Goal: Ask a question

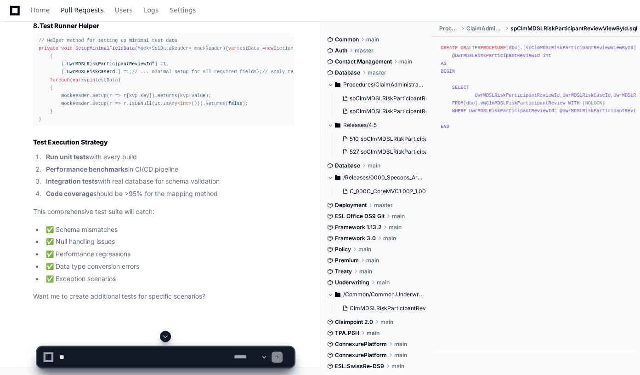
scroll to position [11866, 0]
click at [41, 8] on span "Home" at bounding box center [40, 10] width 19 height 6
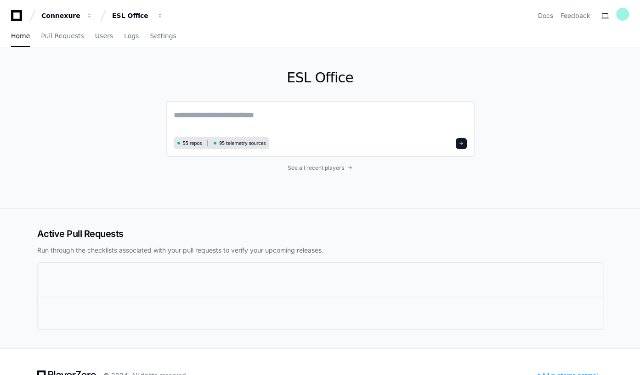
click at [191, 114] on textarea at bounding box center [320, 122] width 293 height 26
paste textarea "**********"
type textarea "**********"
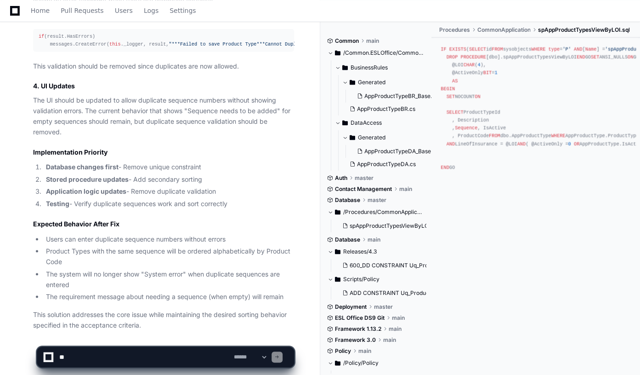
scroll to position [1223, 0]
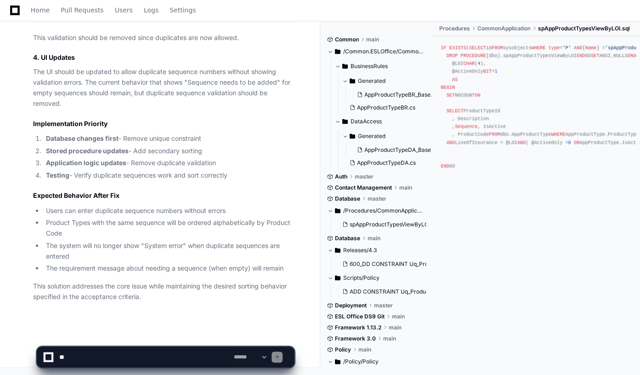
drag, startPoint x: 80, startPoint y: 359, endPoint x: 88, endPoint y: 357, distance: 8.5
click at [80, 359] on textarea at bounding box center [144, 357] width 175 height 20
click at [90, 356] on textarea at bounding box center [144, 357] width 175 height 20
paste textarea "**********"
type textarea "**********"
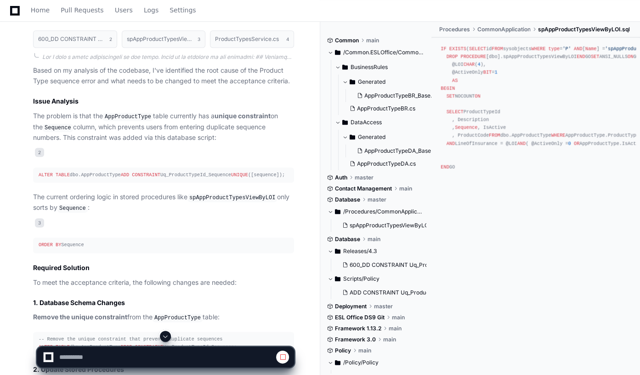
scroll to position [639, 0]
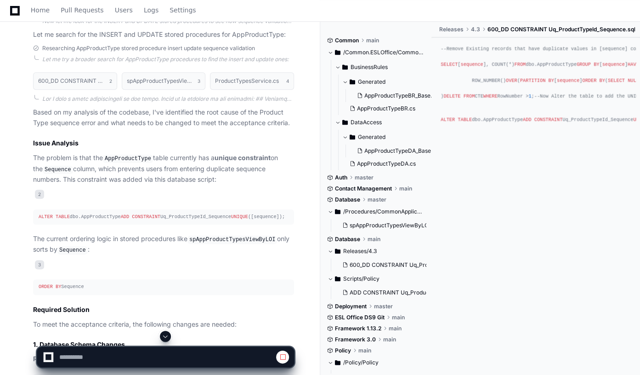
click at [163, 339] on span at bounding box center [165, 335] width 7 height 7
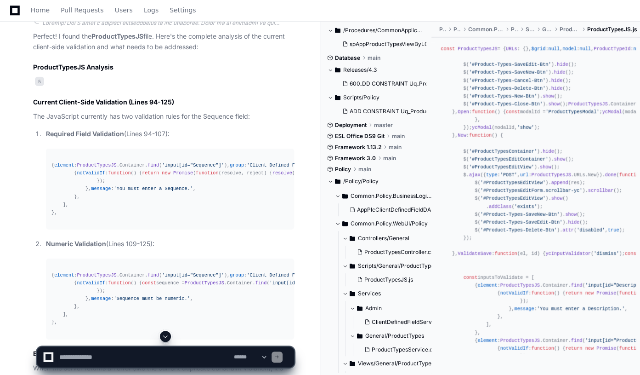
scroll to position [1676, 0]
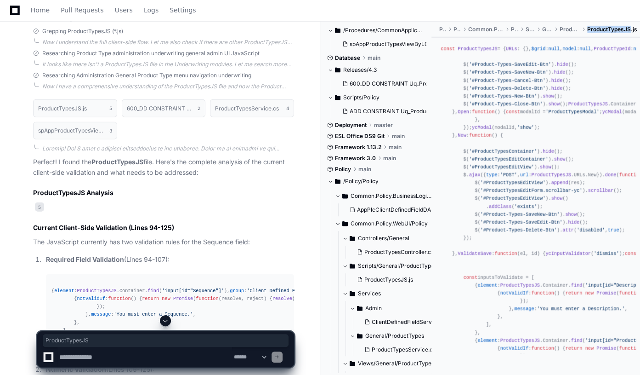
drag, startPoint x: 589, startPoint y: 29, endPoint x: 631, endPoint y: 29, distance: 42.3
click at [631, 29] on span "ProductTypesJS.js" at bounding box center [613, 29] width 50 height 7
copy span "ProductTypesJS"
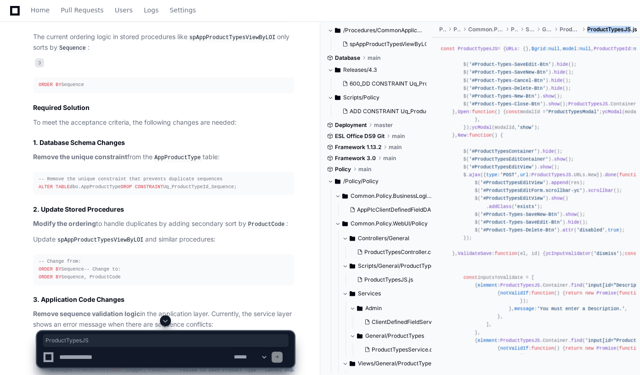
scroll to position [924, 0]
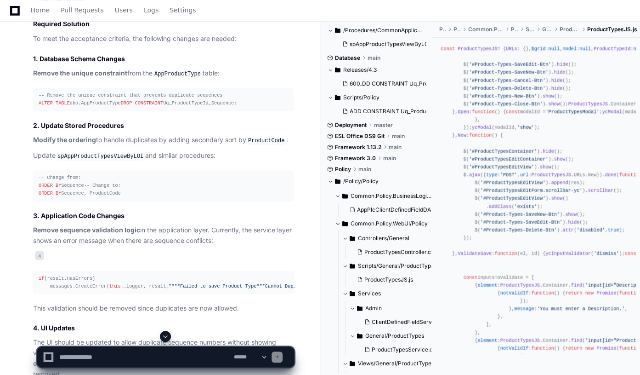
click at [104, 160] on code "spAppProductTypesViewByLOI" at bounding box center [101, 156] width 90 height 8
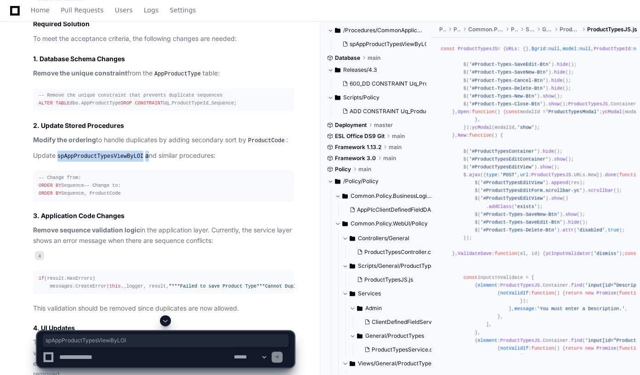
click at [104, 160] on code "spAppProductTypesViewByLOI" at bounding box center [101, 156] width 90 height 8
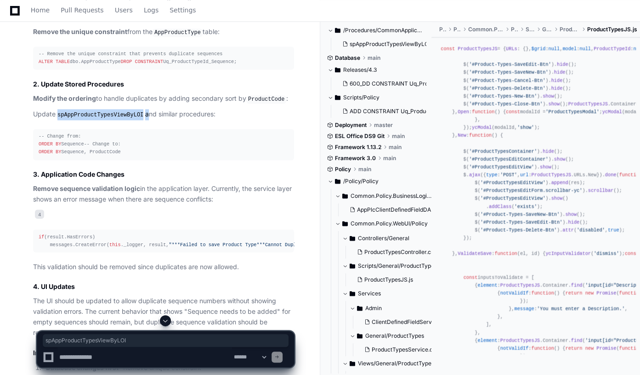
scroll to position [1007, 0]
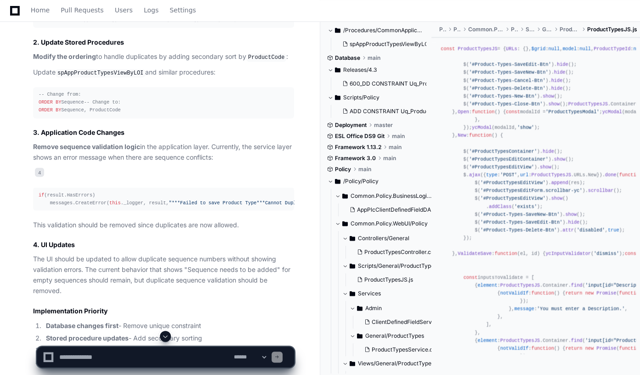
click at [133, 98] on article "Based on my analysis of the codebase, I've identified the root cause of the Pro…" at bounding box center [163, 113] width 261 height 750
click at [109, 77] on code "spAppProductTypesViewByLOI" at bounding box center [101, 73] width 90 height 8
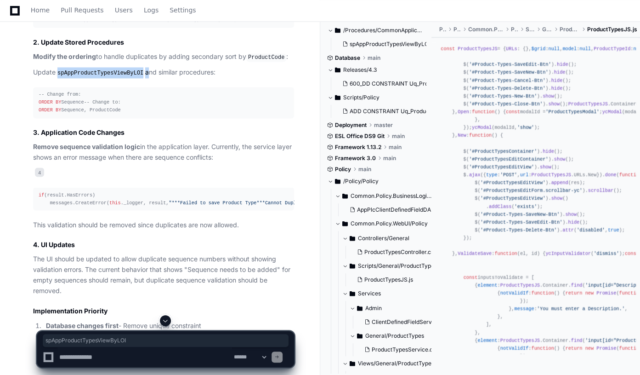
copy p "spAppProductTypesViewByLOI"
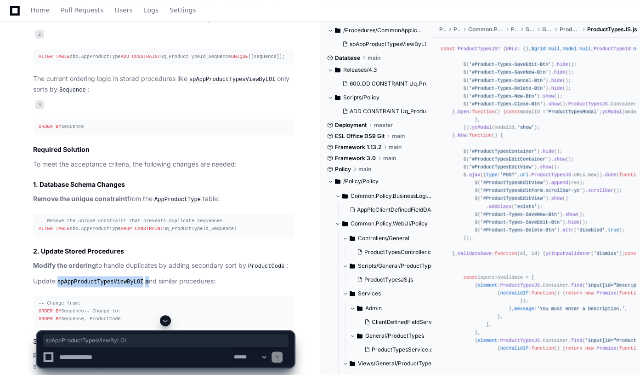
scroll to position [965, 0]
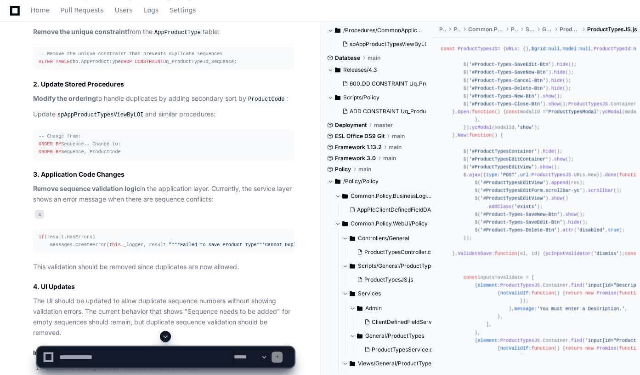
click at [234, 120] on p "Update spAppProductTypesViewByLOI and similar procedures:" at bounding box center [163, 114] width 261 height 11
click at [111, 119] on code "spAppProductTypesViewByLOI" at bounding box center [101, 115] width 90 height 8
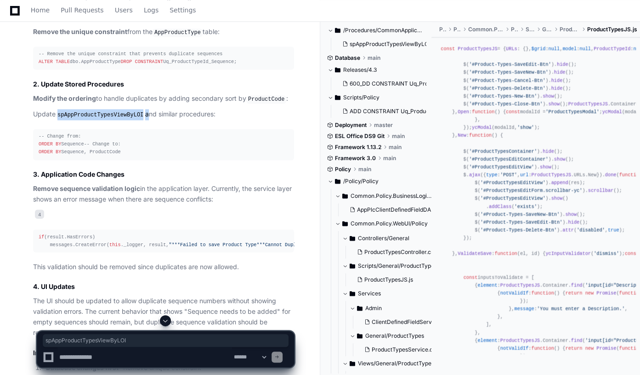
click at [111, 119] on code "spAppProductTypesViewByLOI" at bounding box center [101, 115] width 90 height 8
copy p "spAppProductTypesViewByLOI"
drag, startPoint x: 127, startPoint y: 37, endPoint x: 73, endPoint y: 37, distance: 54.3
click at [73, 37] on p "Remove the unique constraint from the AppProductType table:" at bounding box center [163, 32] width 261 height 11
copy strong "unique constraint"
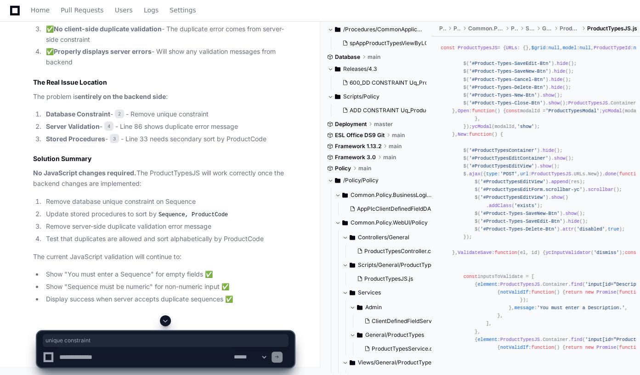
scroll to position [2269, 0]
